Goal: Task Accomplishment & Management: Use online tool/utility

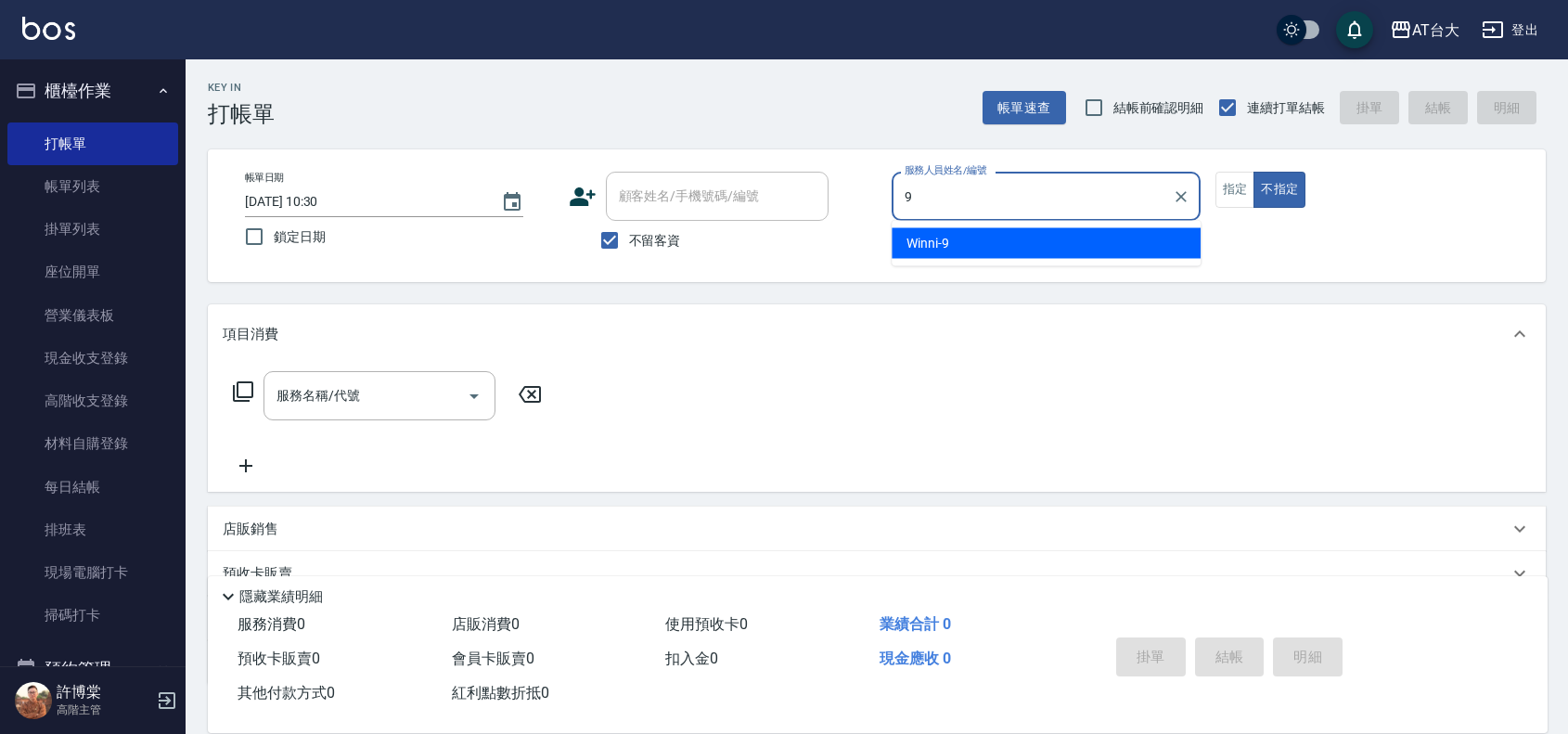
type input "Winni-9"
type button "false"
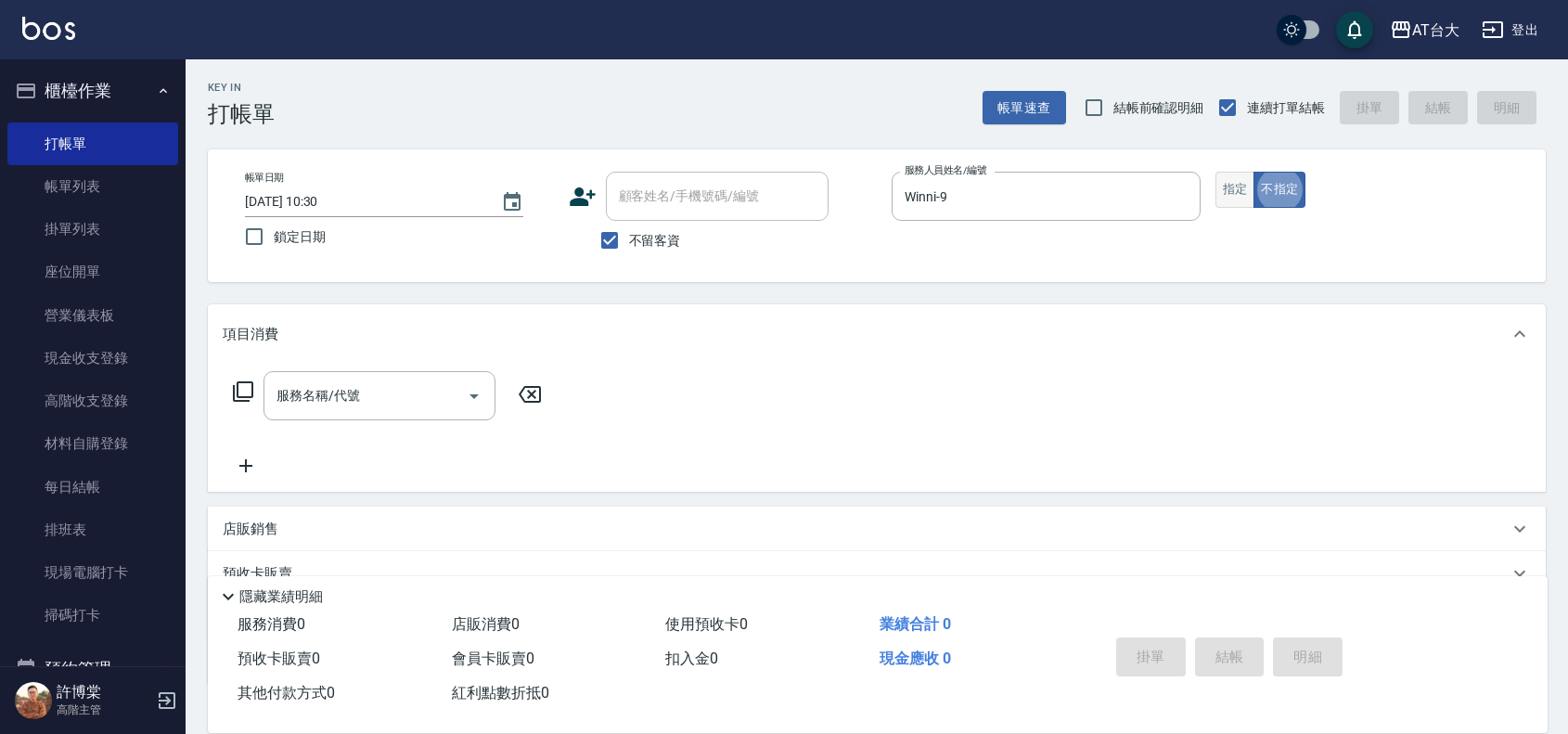
click at [1243, 196] on button "指定" at bounding box center [1236, 189] width 40 height 36
click at [380, 396] on input "服務名稱/代號" at bounding box center [366, 396] width 188 height 33
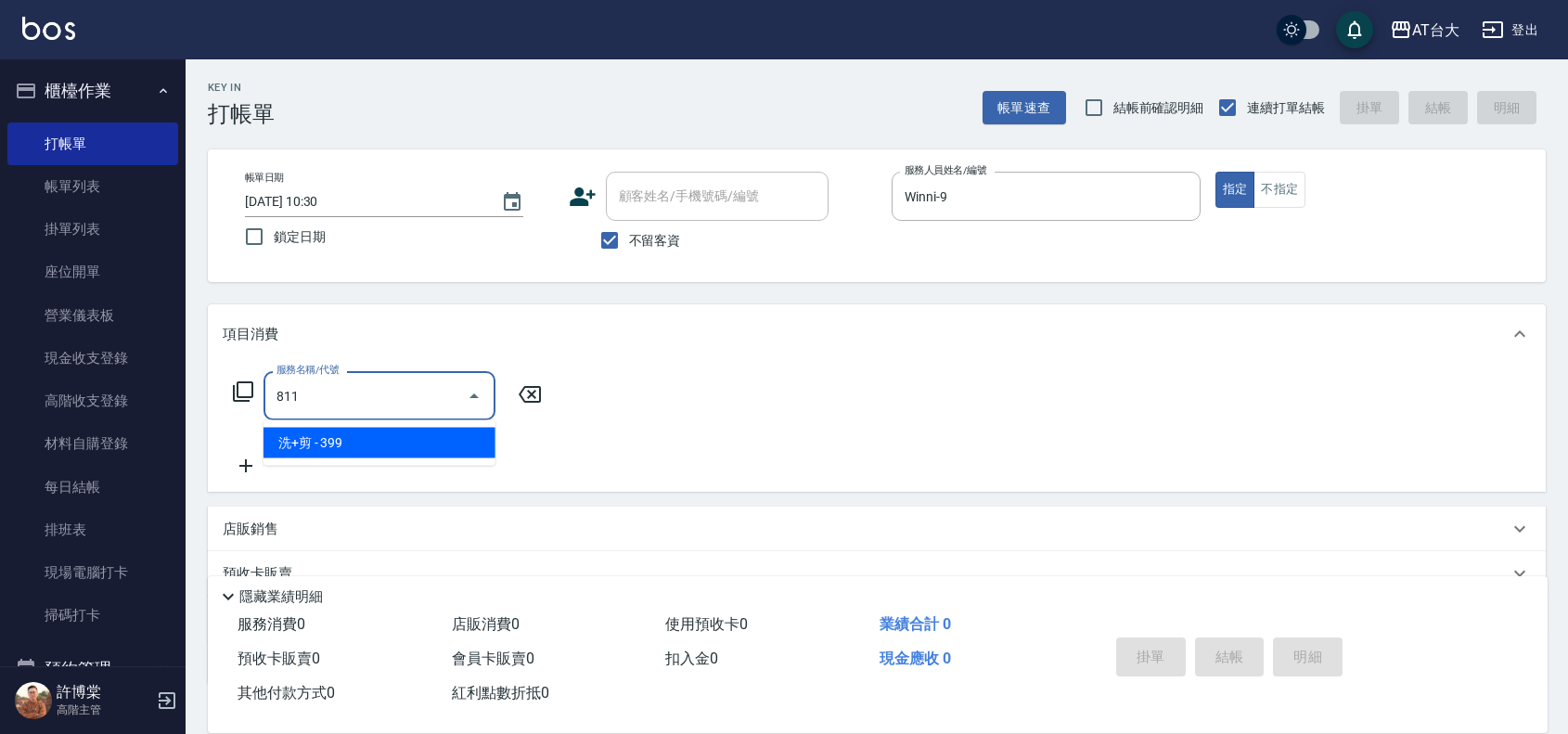
type input "洗+剪(811)"
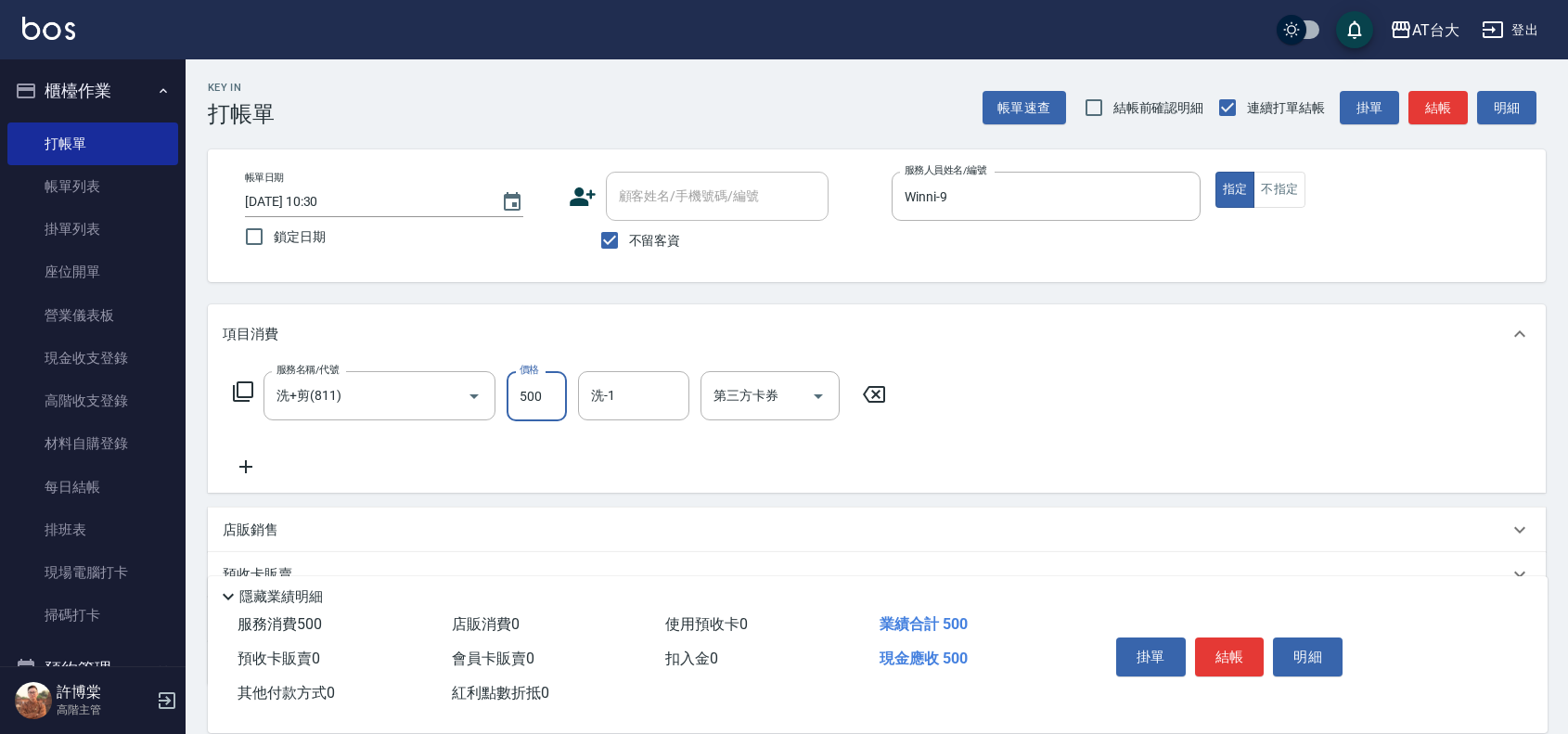
type input "500"
click at [224, 539] on p "店販銷售" at bounding box center [251, 530] width 56 height 19
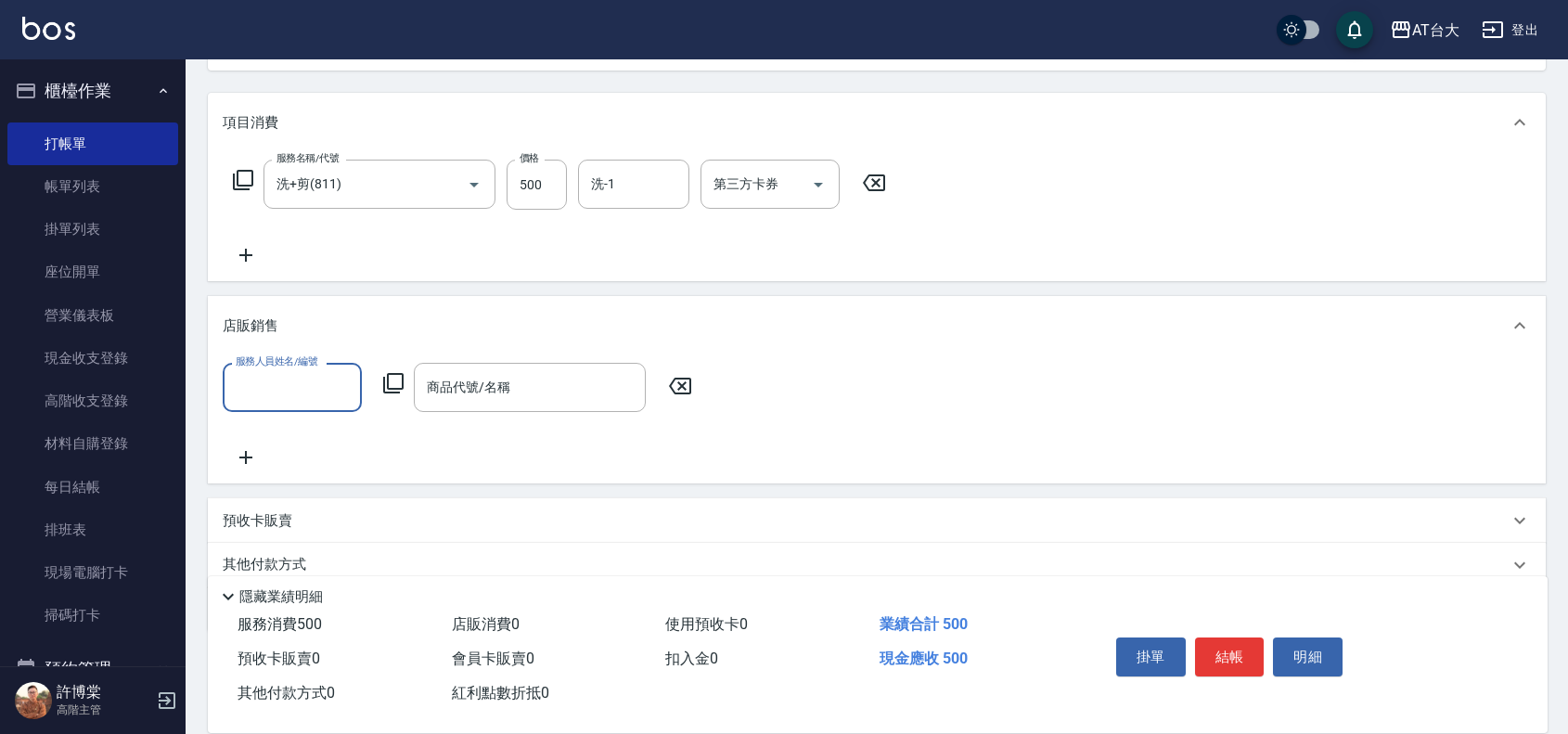
scroll to position [232, 0]
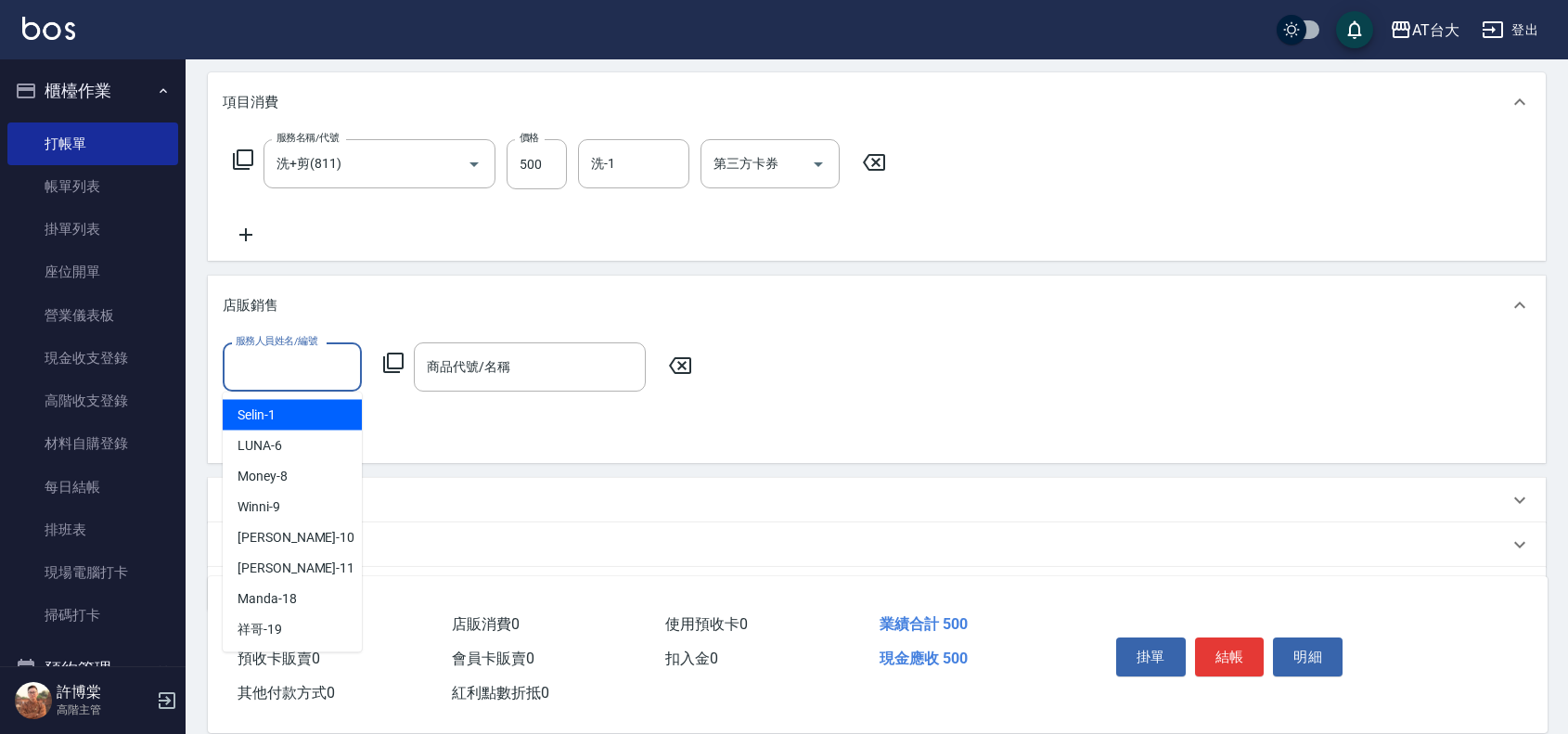
click at [280, 373] on input "服務人員姓名/編號" at bounding box center [292, 367] width 123 height 33
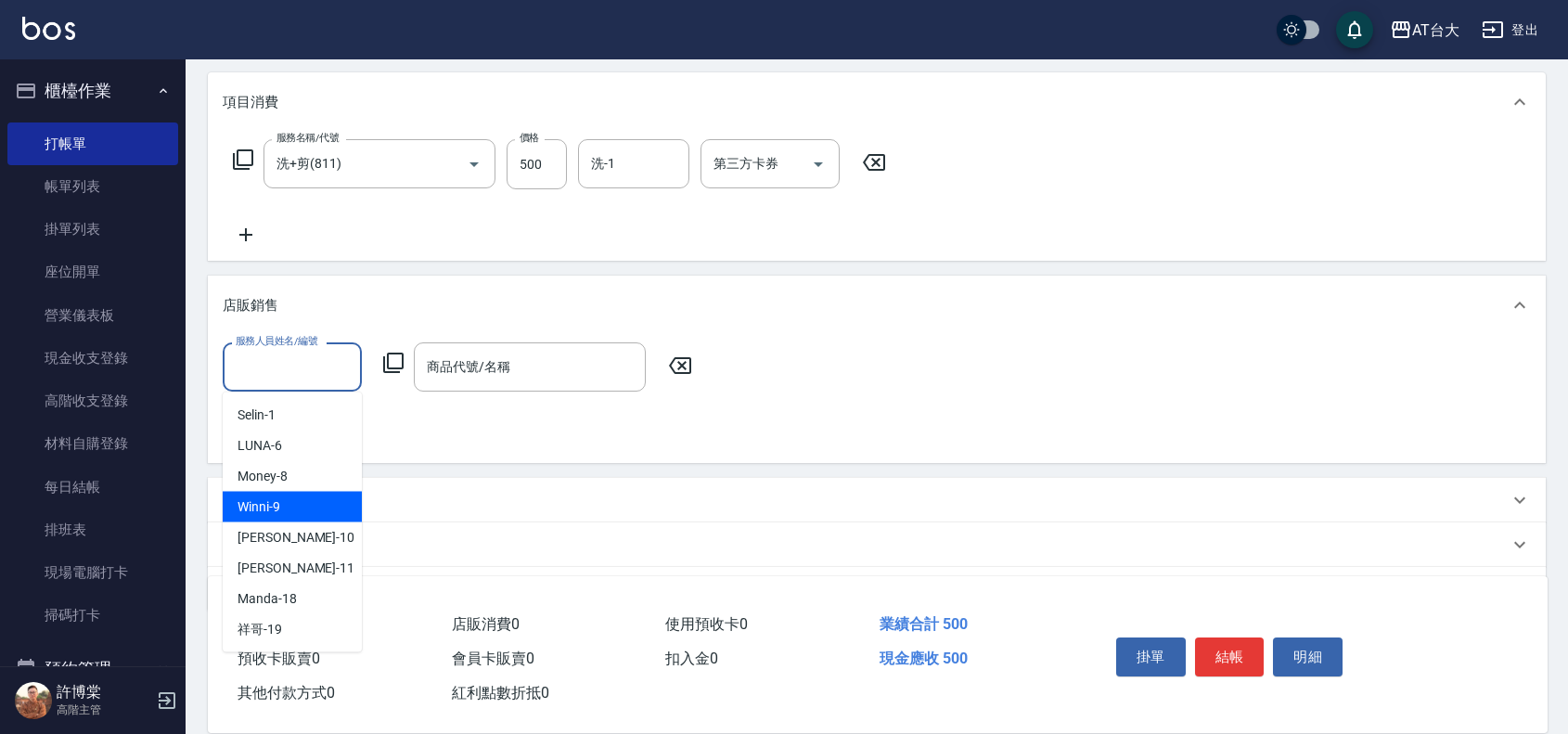
click at [347, 502] on div "Winni -9" at bounding box center [292, 507] width 139 height 31
type input "Winni-9"
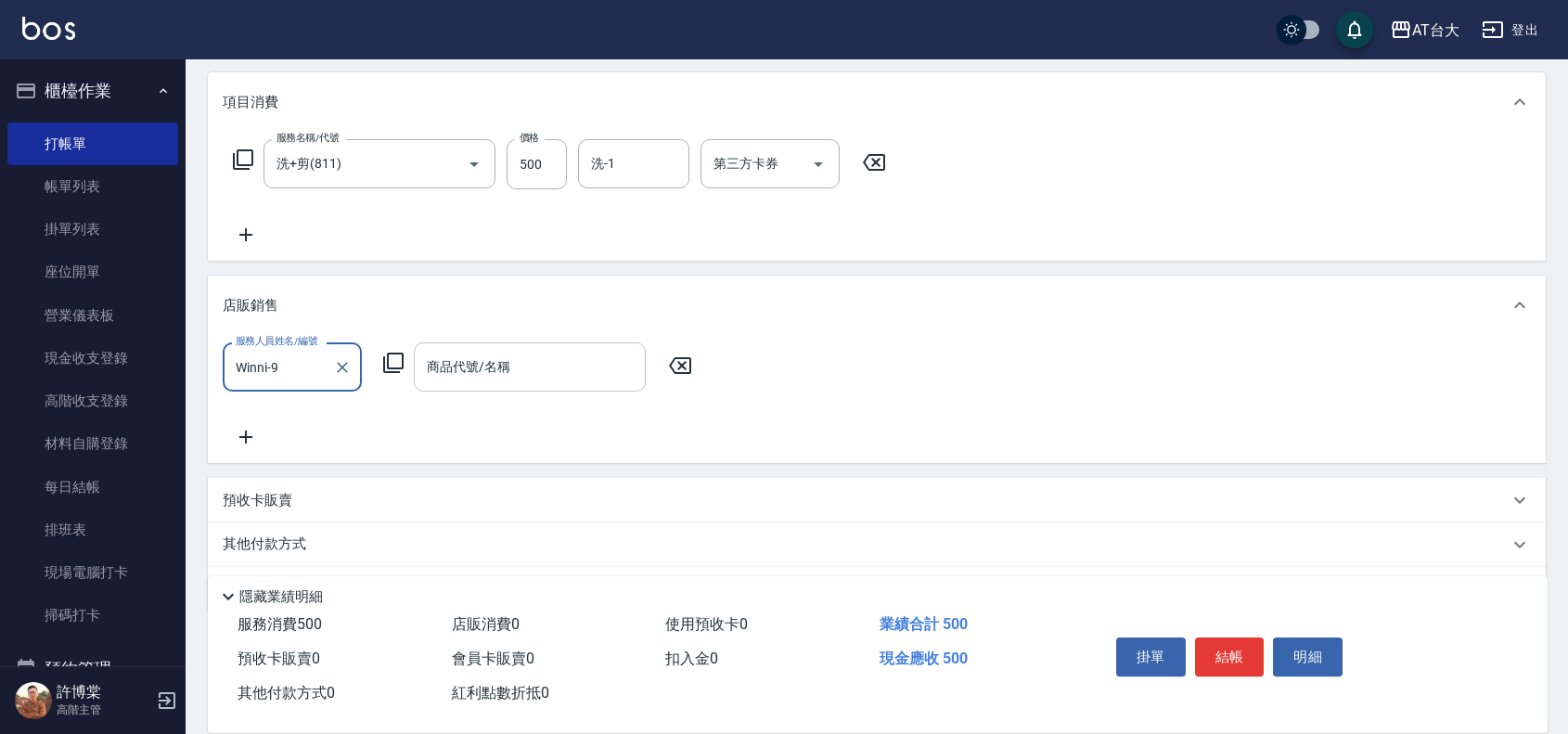
click at [453, 368] on div "商品代號/名稱 商品代號/名稱" at bounding box center [529, 367] width 232 height 49
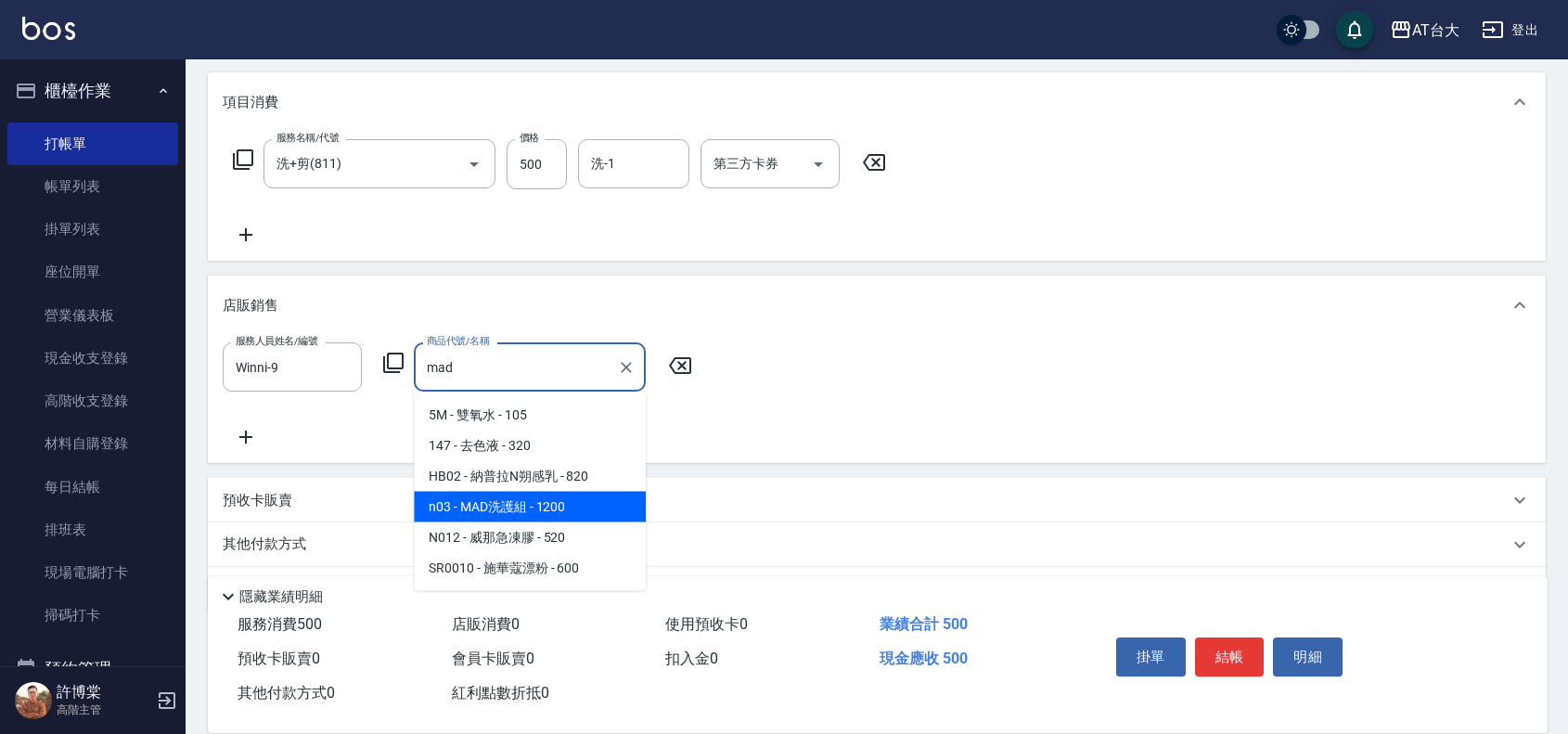
click at [619, 493] on span "n03 - MAD洗護組 - 1200" at bounding box center [529, 507] width 232 height 31
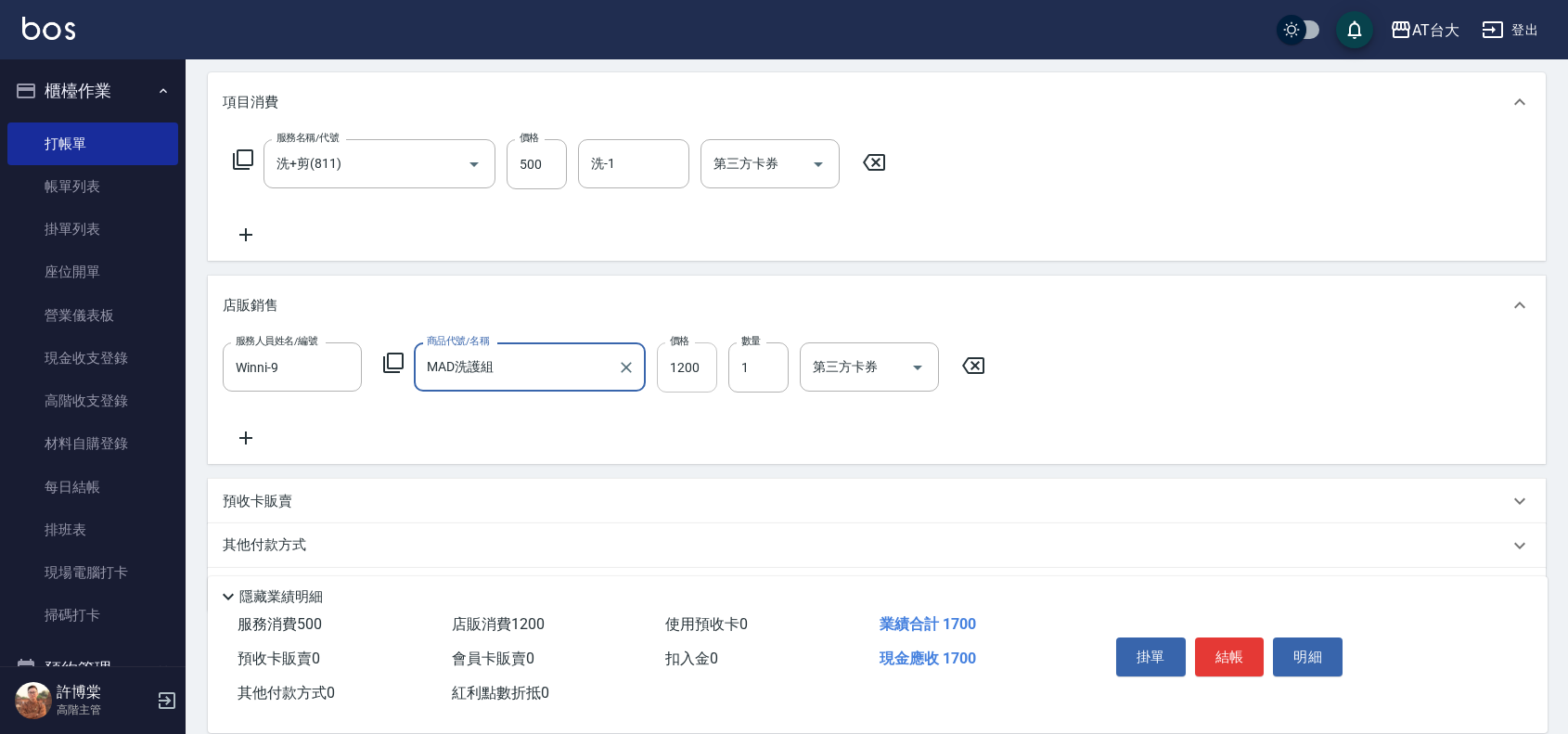
type input "MAD洗護組"
click at [696, 368] on input "1200" at bounding box center [686, 367] width 60 height 50
type input "900"
click at [1214, 650] on button "結帳" at bounding box center [1230, 656] width 70 height 39
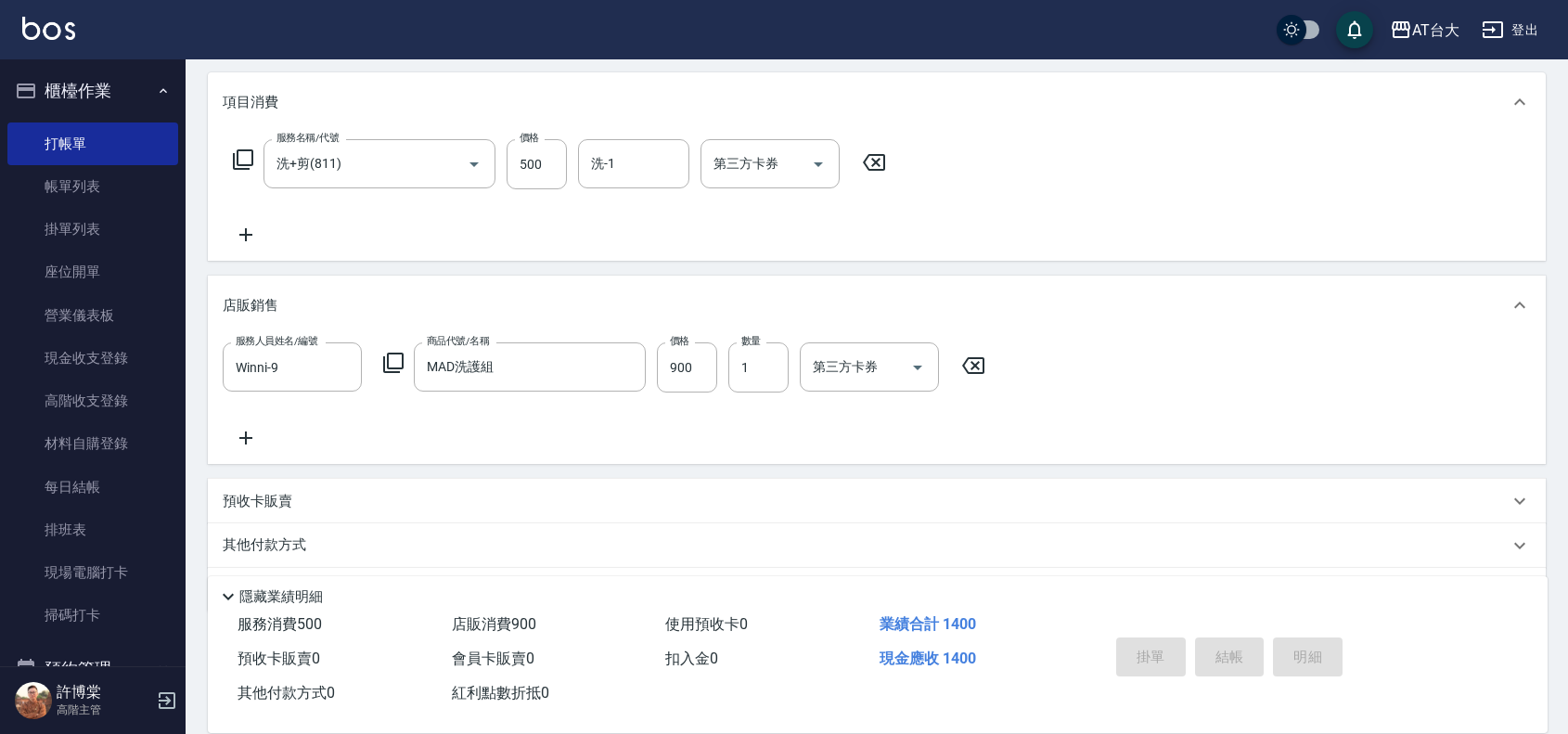
type input "[DATE] 11:45"
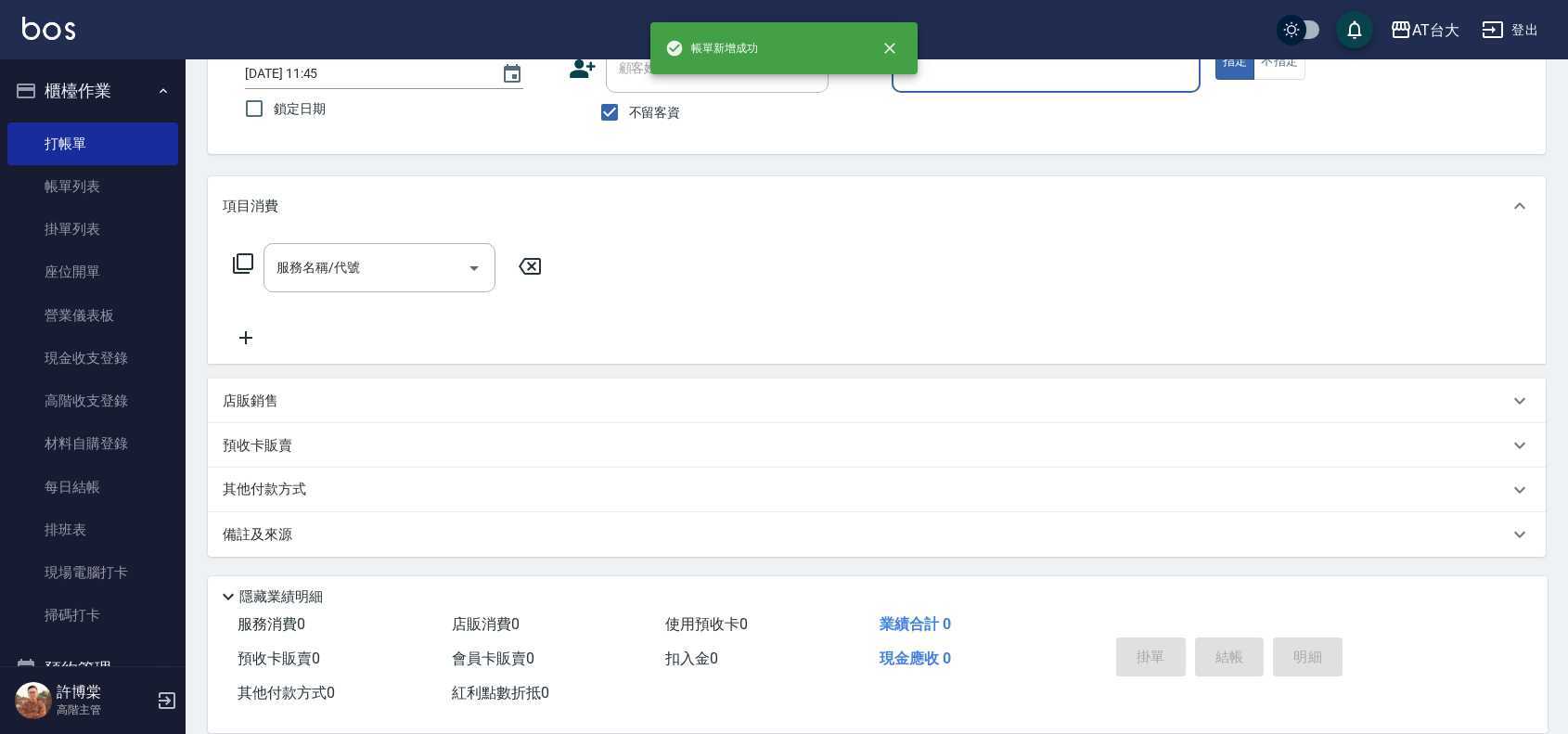
scroll to position [0, 0]
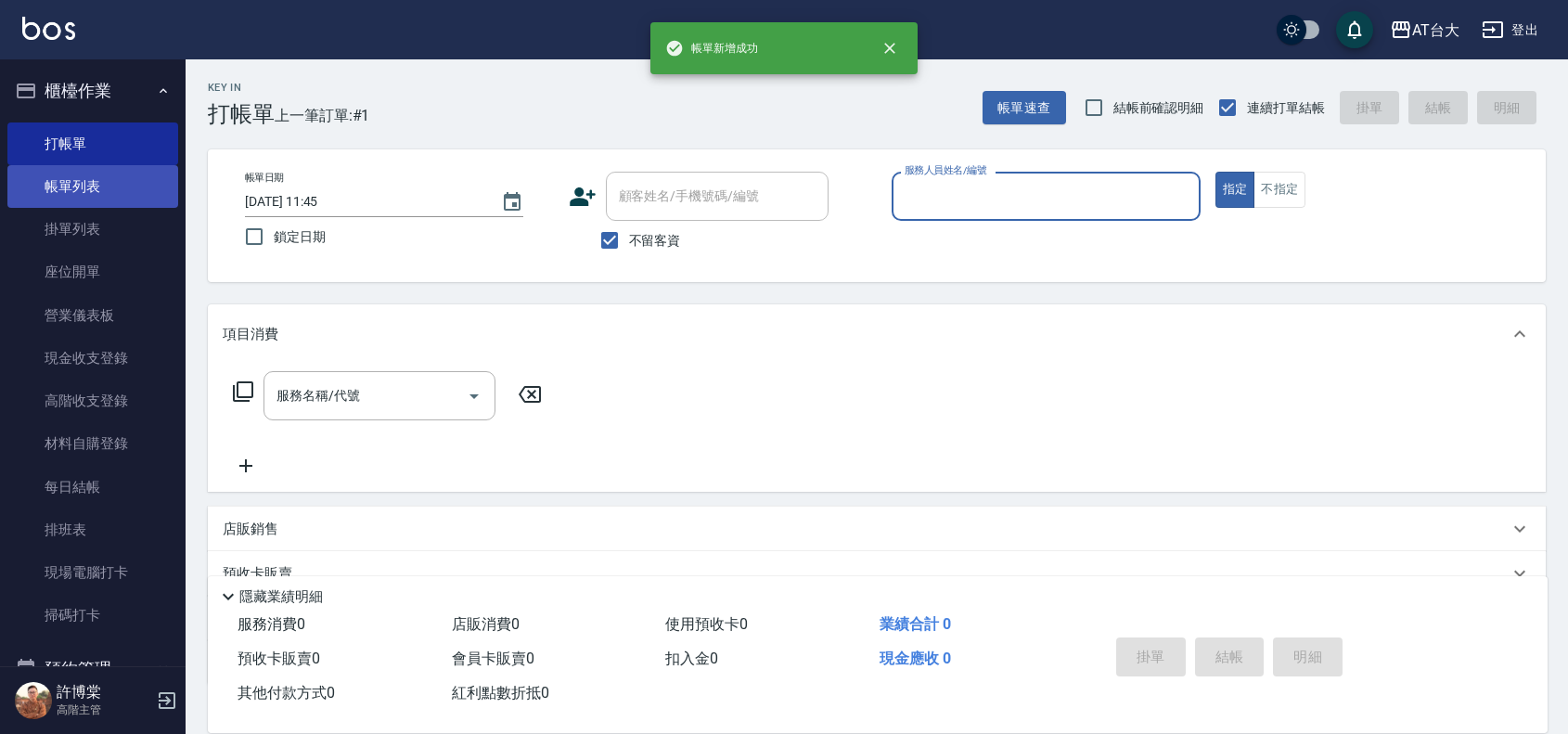
click at [44, 178] on link "帳單列表" at bounding box center [93, 187] width 170 height 43
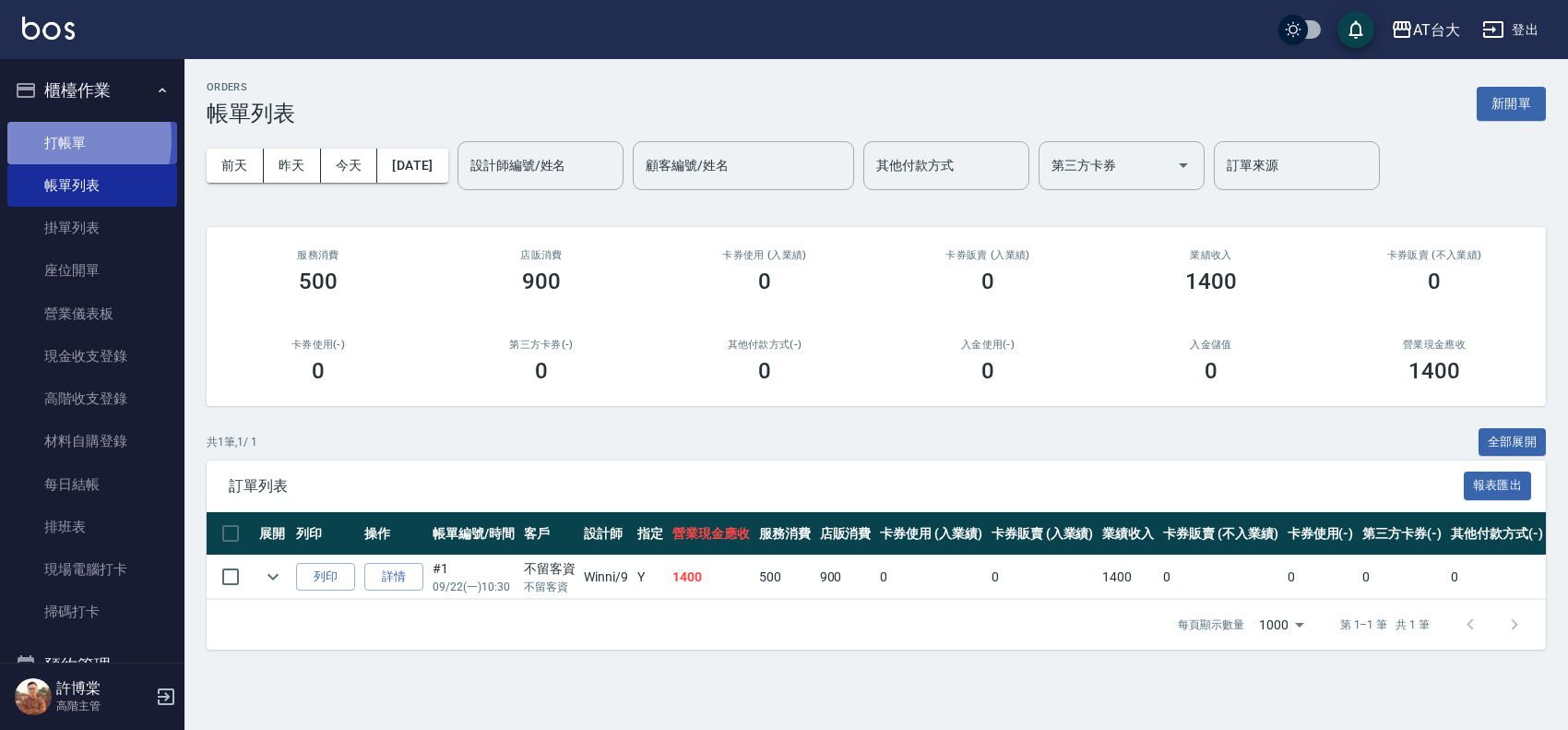
click at [37, 138] on link "打帳單" at bounding box center [92, 143] width 169 height 43
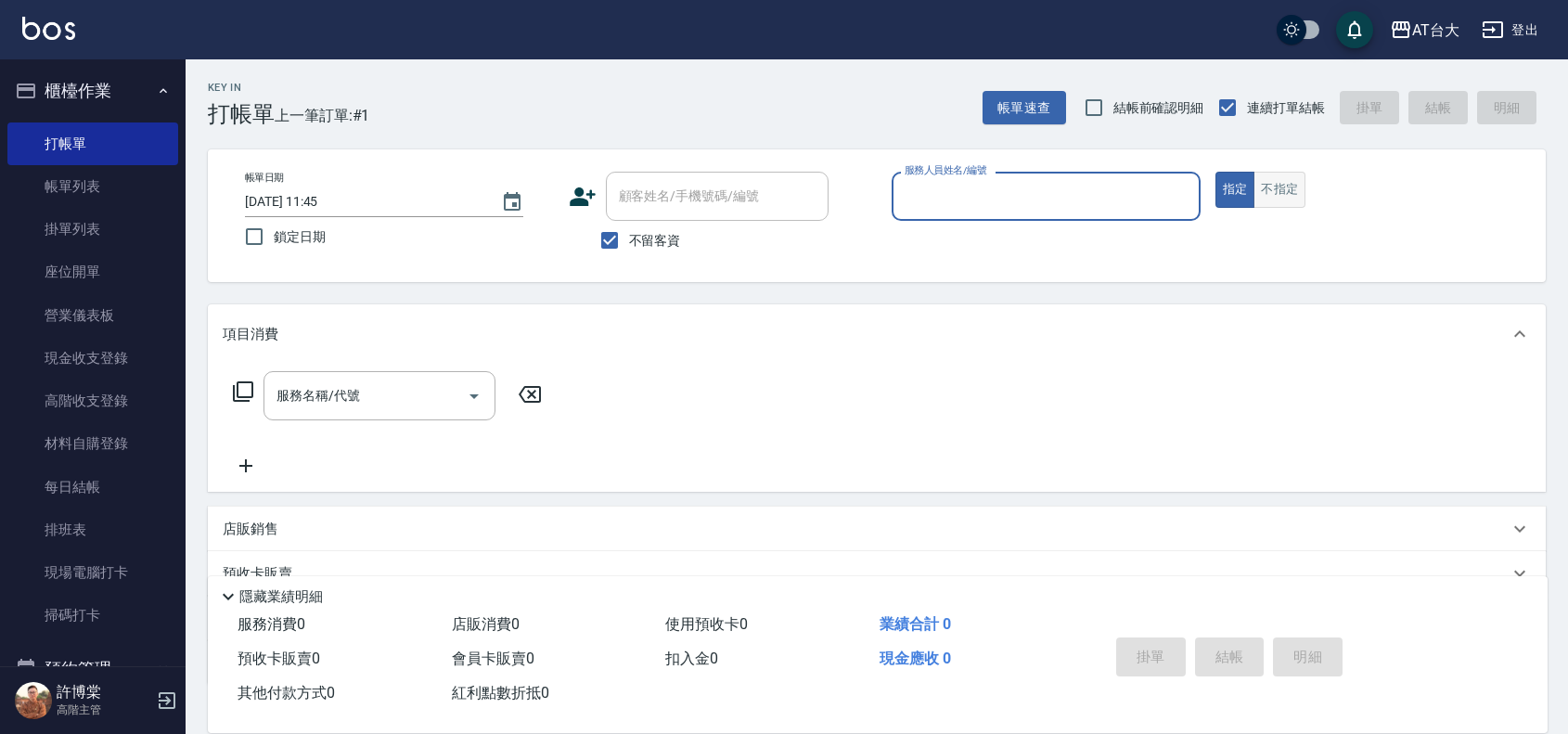
click at [1304, 181] on button "不指定" at bounding box center [1280, 189] width 52 height 36
